Goal: Information Seeking & Learning: Understand process/instructions

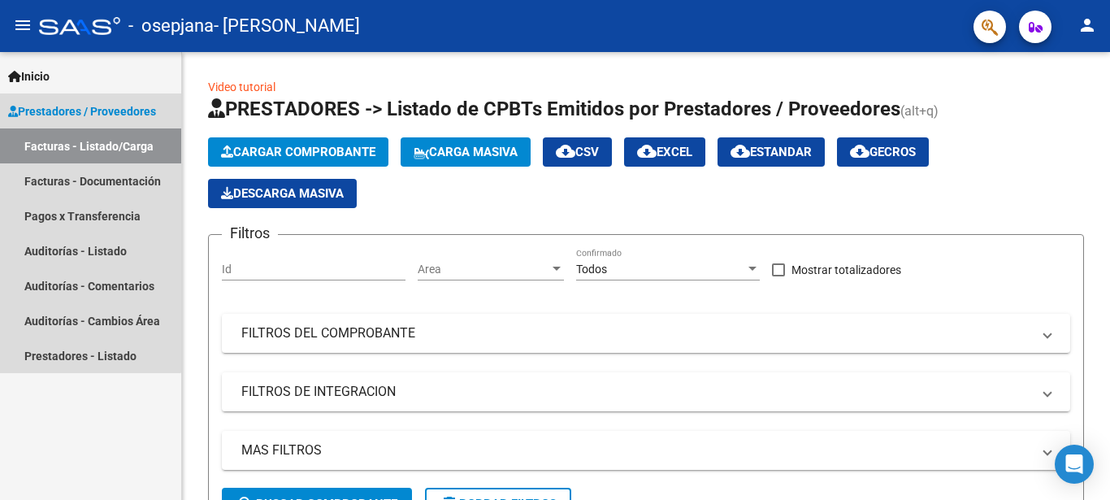
click at [75, 110] on span "Prestadores / Proveedores" at bounding box center [82, 111] width 148 height 18
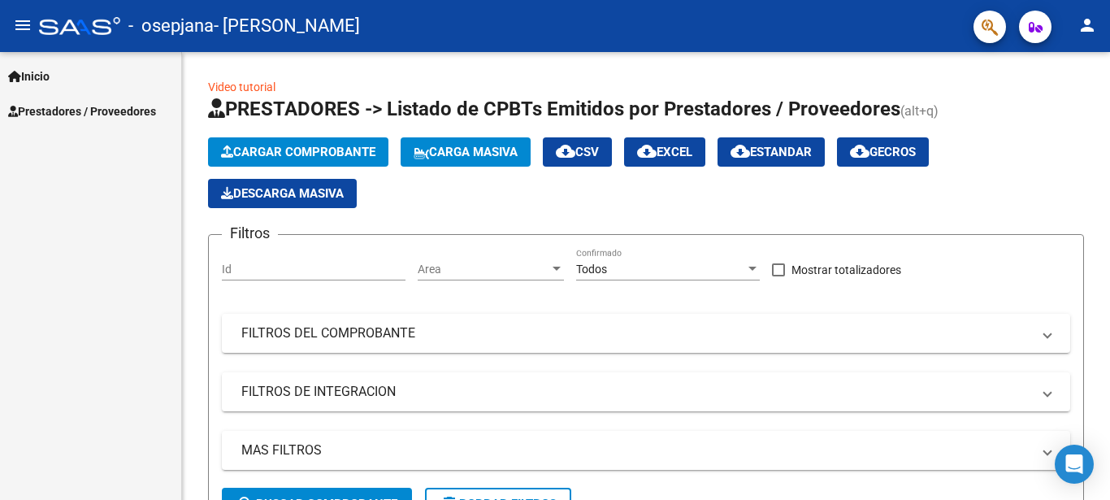
click at [75, 110] on span "Prestadores / Proveedores" at bounding box center [82, 111] width 148 height 18
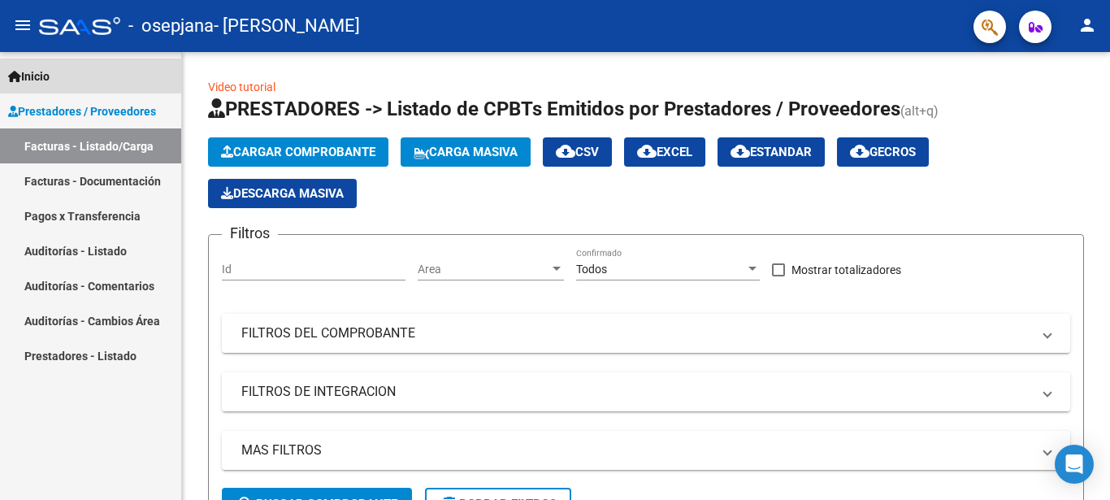
click at [38, 76] on span "Inicio" at bounding box center [28, 76] width 41 height 18
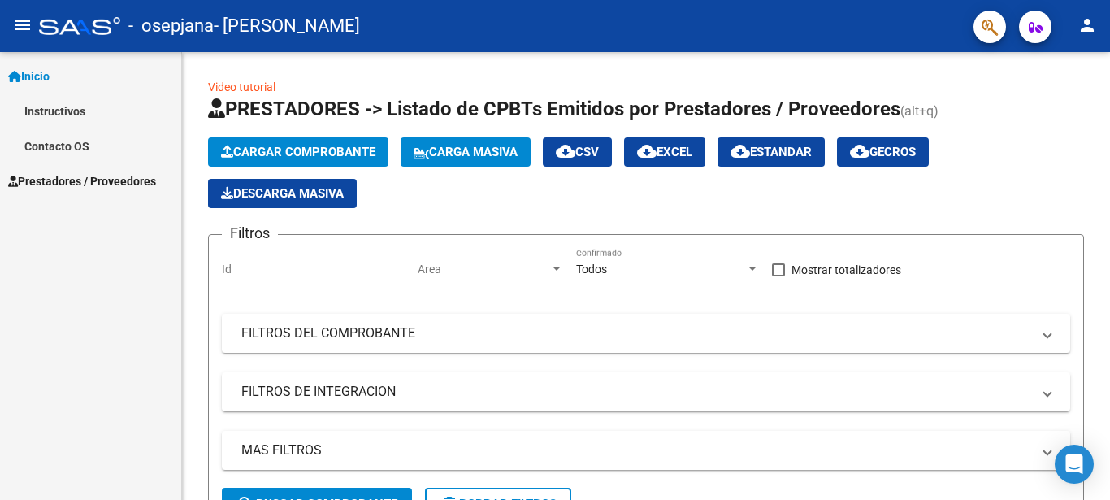
click at [52, 112] on link "Instructivos" at bounding box center [90, 110] width 181 height 35
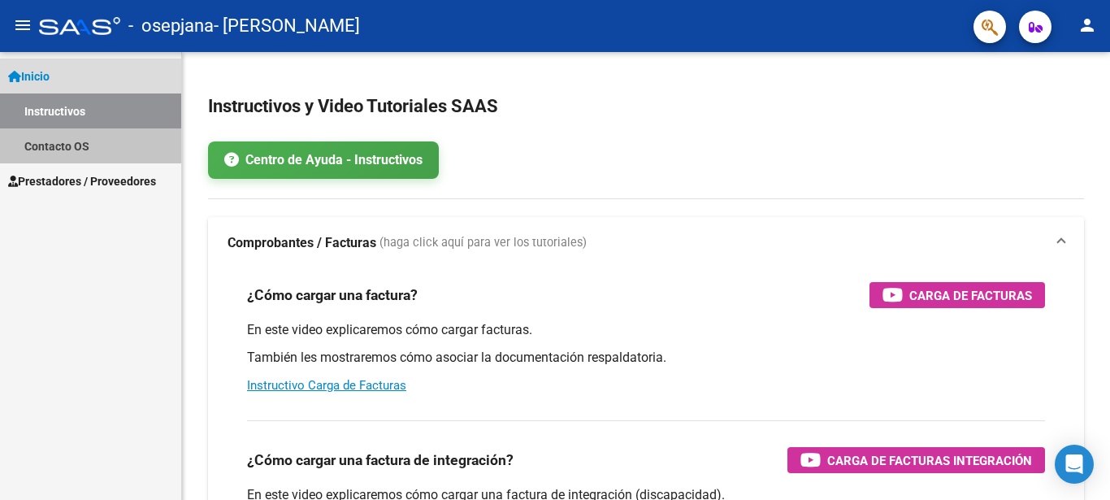
click at [76, 141] on link "Contacto OS" at bounding box center [90, 145] width 181 height 35
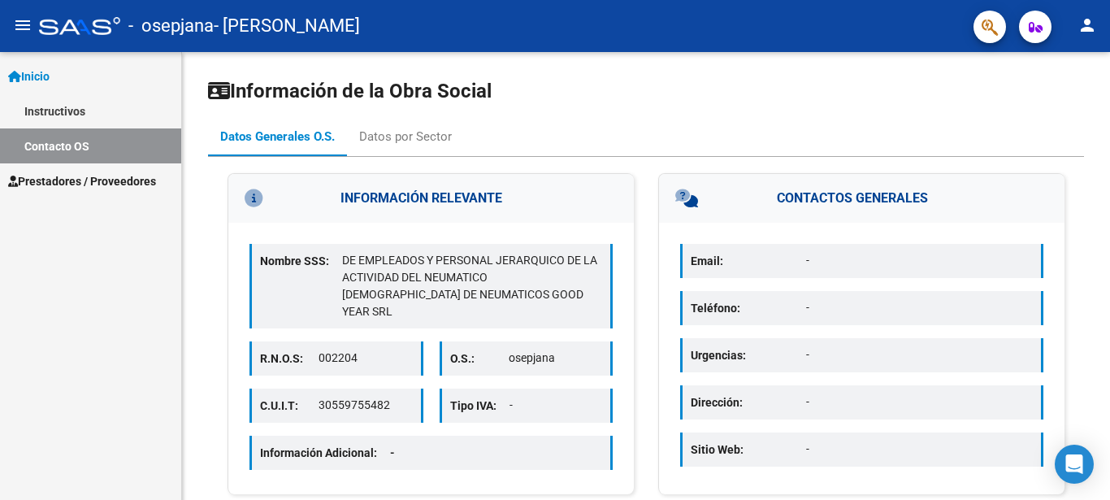
click at [1087, 23] on mat-icon "person" at bounding box center [1088, 25] width 20 height 20
click at [989, 25] on div at bounding box center [555, 250] width 1110 height 500
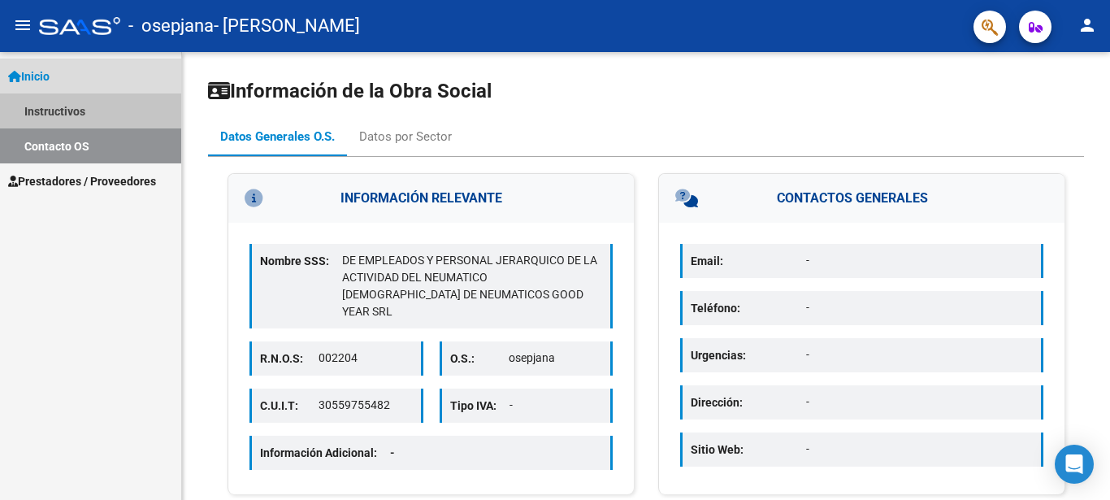
click at [66, 106] on link "Instructivos" at bounding box center [90, 110] width 181 height 35
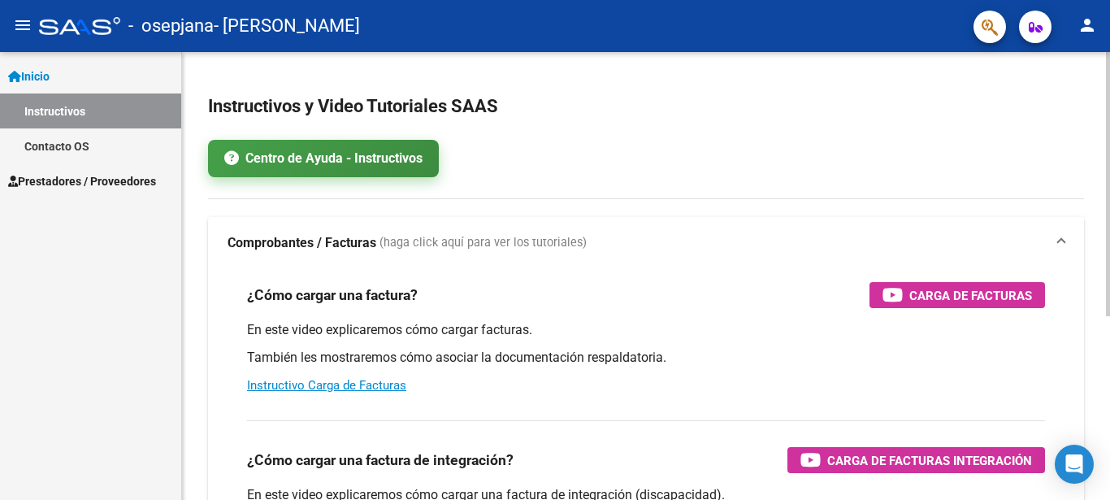
click at [363, 159] on link "Centro de Ayuda - Instructivos" at bounding box center [323, 158] width 231 height 37
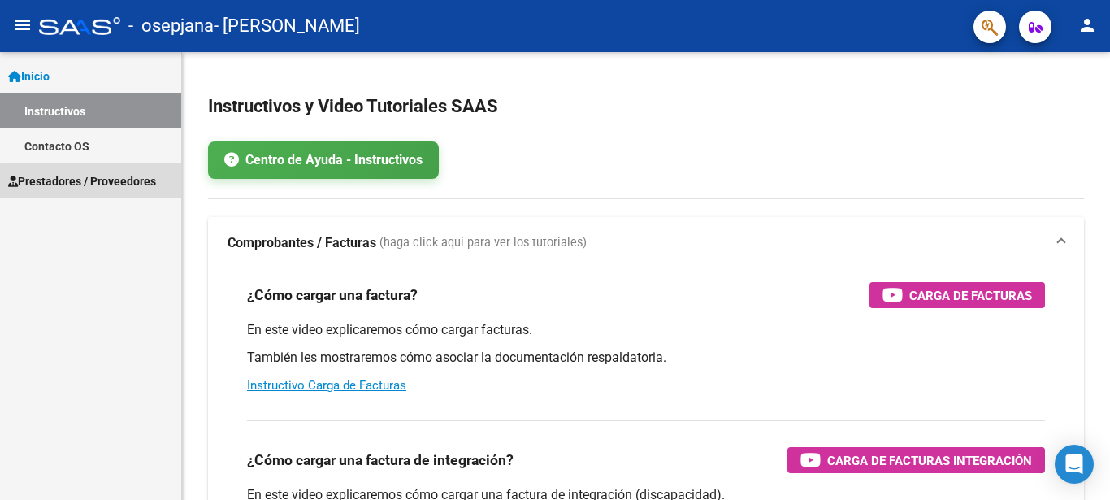
click at [140, 185] on span "Prestadores / Proveedores" at bounding box center [82, 181] width 148 height 18
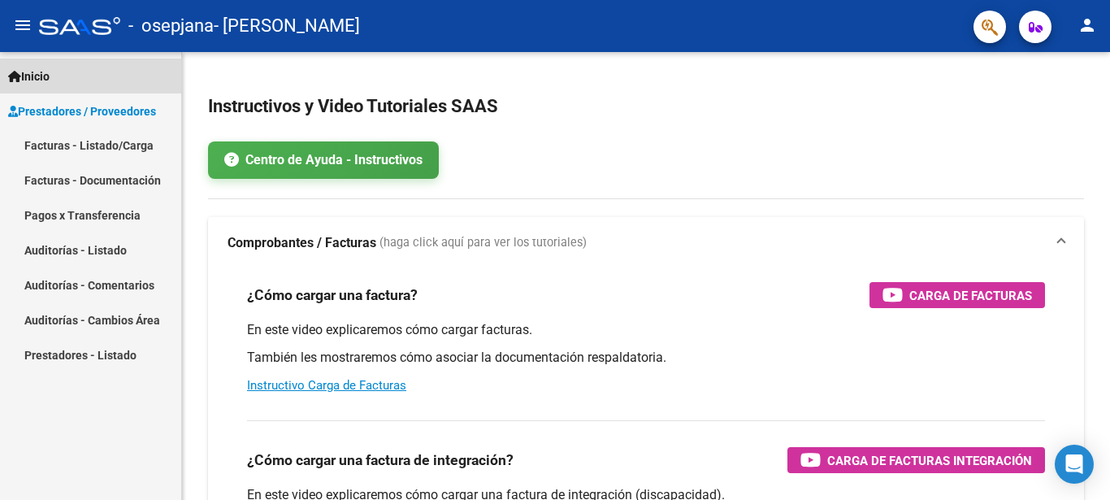
click at [30, 73] on span "Inicio" at bounding box center [28, 76] width 41 height 18
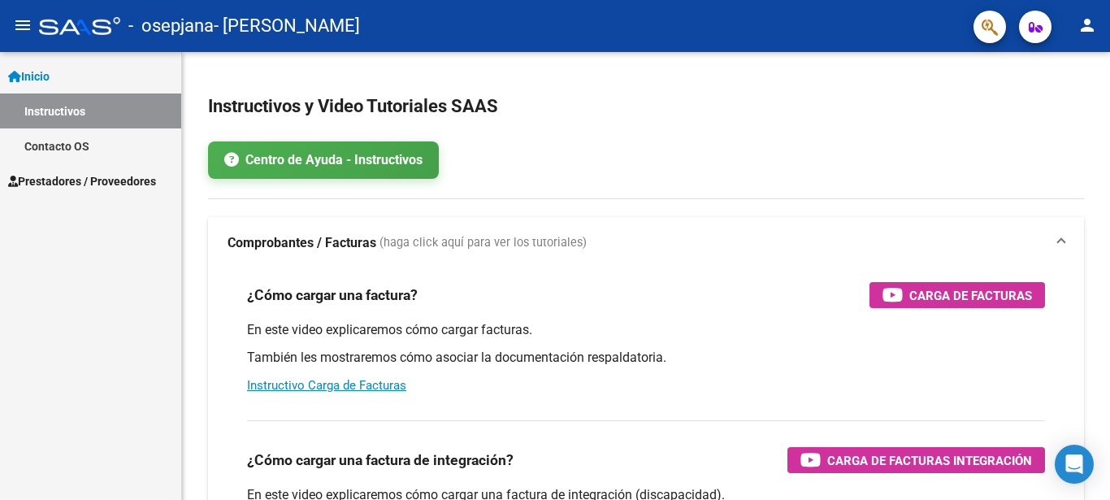
click at [30, 72] on span "Inicio" at bounding box center [28, 76] width 41 height 18
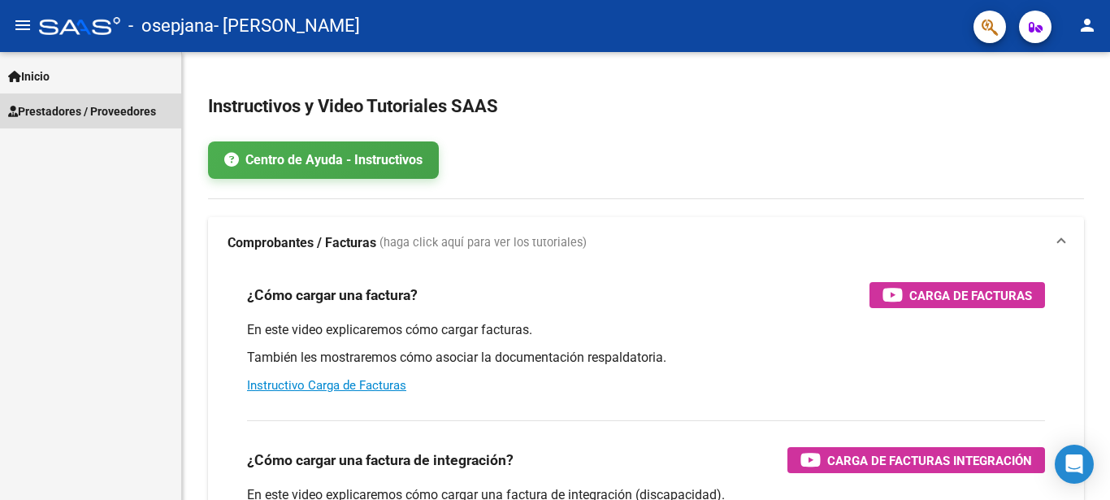
click at [50, 110] on span "Prestadores / Proveedores" at bounding box center [82, 111] width 148 height 18
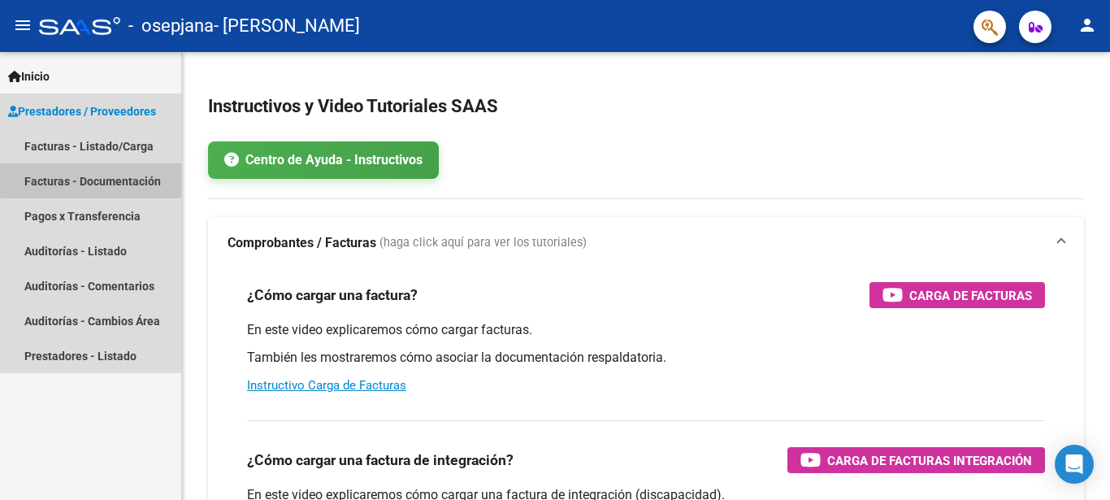
click at [96, 179] on link "Facturas - Documentación" at bounding box center [90, 180] width 181 height 35
